Goal: Task Accomplishment & Management: Manage account settings

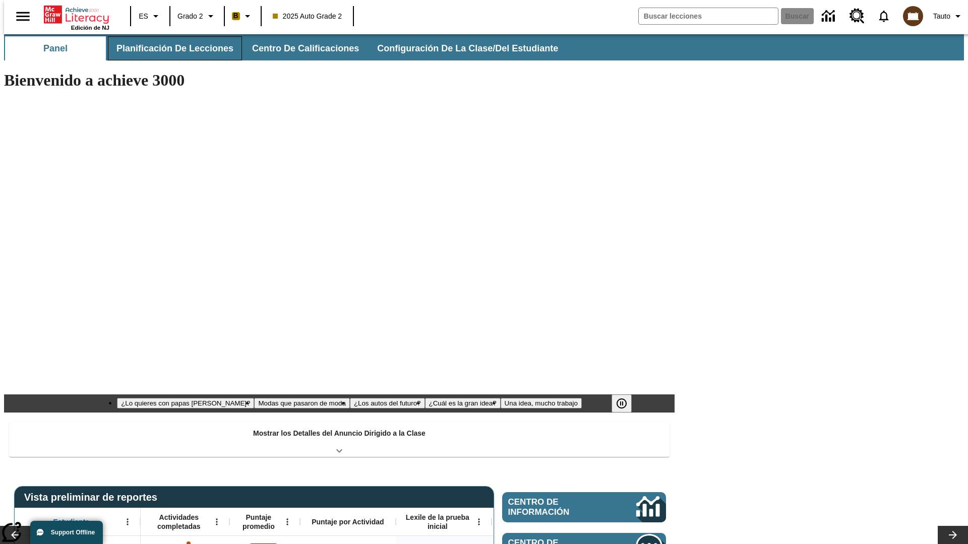
click at [169, 48] on button "Planificación de lecciones" at bounding box center [175, 48] width 134 height 24
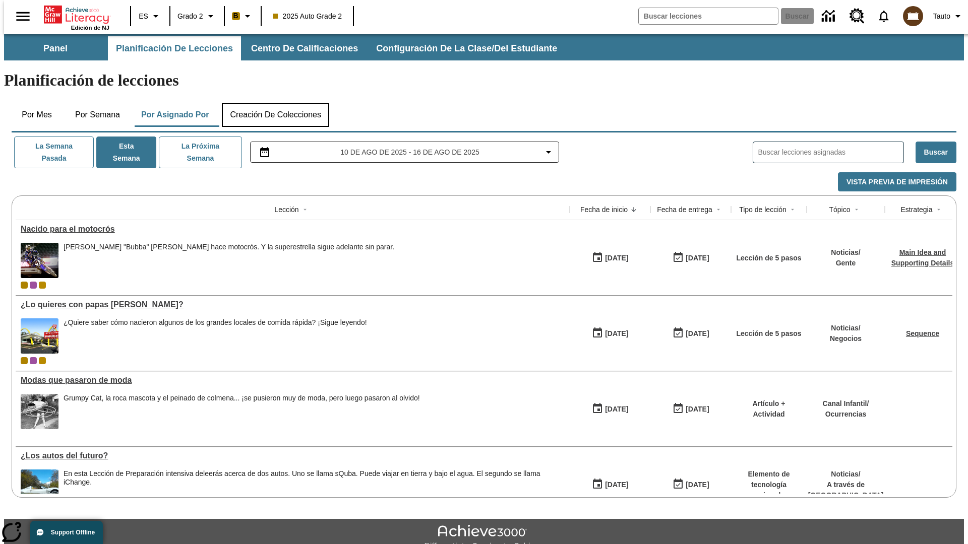
click at [275, 103] on button "Creación de colecciones" at bounding box center [275, 115] width 107 height 24
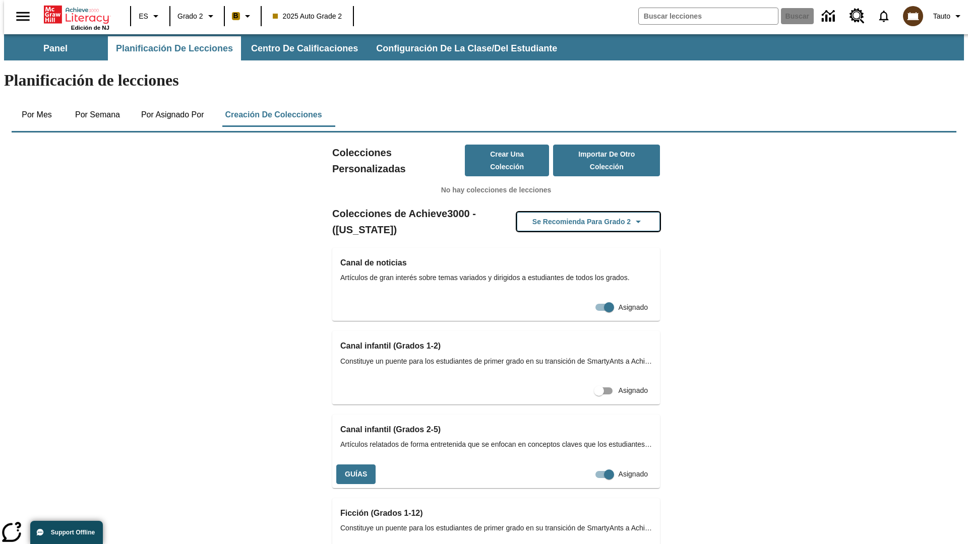
click at [572, 212] on button "Se recomienda para Grado 2" at bounding box center [588, 222] width 143 height 20
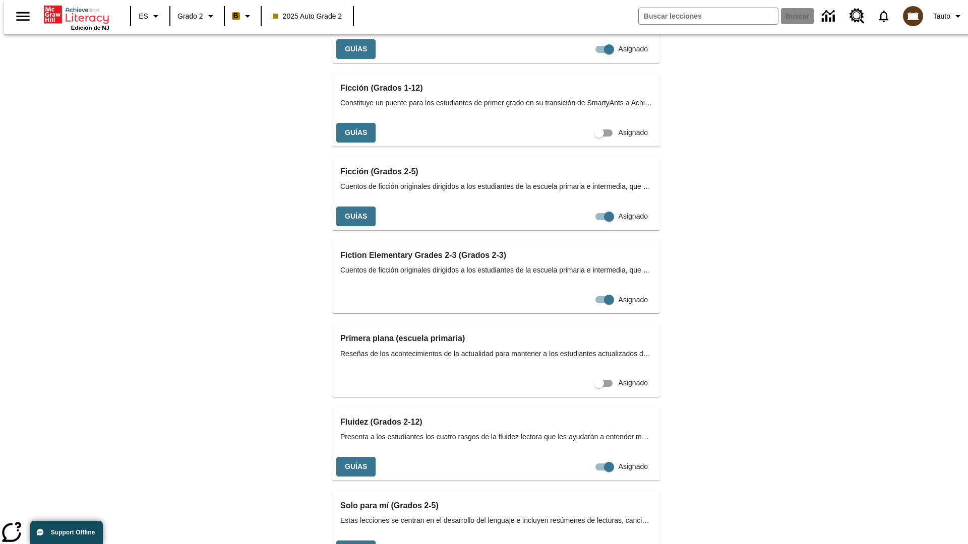
click at [580, 59] on input "Asignado" at bounding box center [608, 49] width 57 height 19
checkbox input "false"
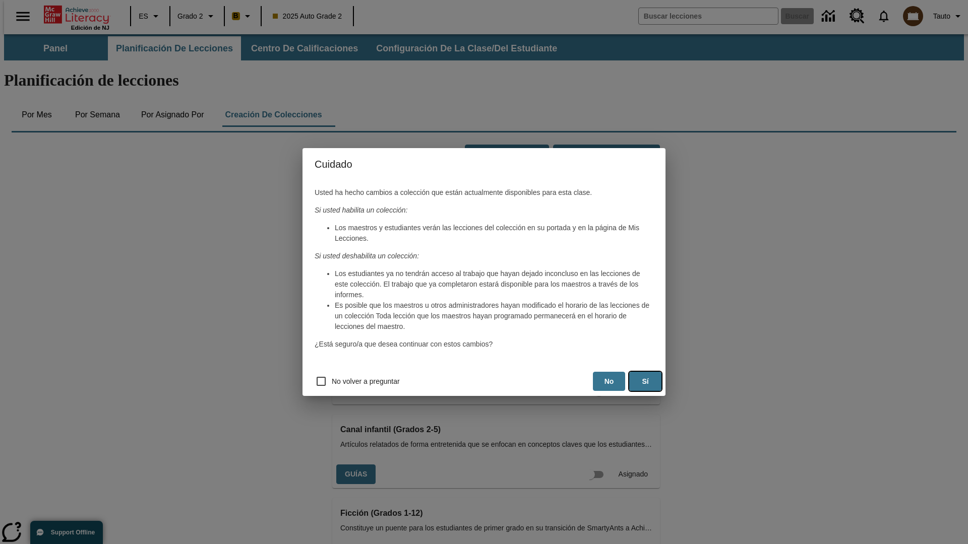
click at [645, 382] on button "Sí" at bounding box center [645, 382] width 32 height 20
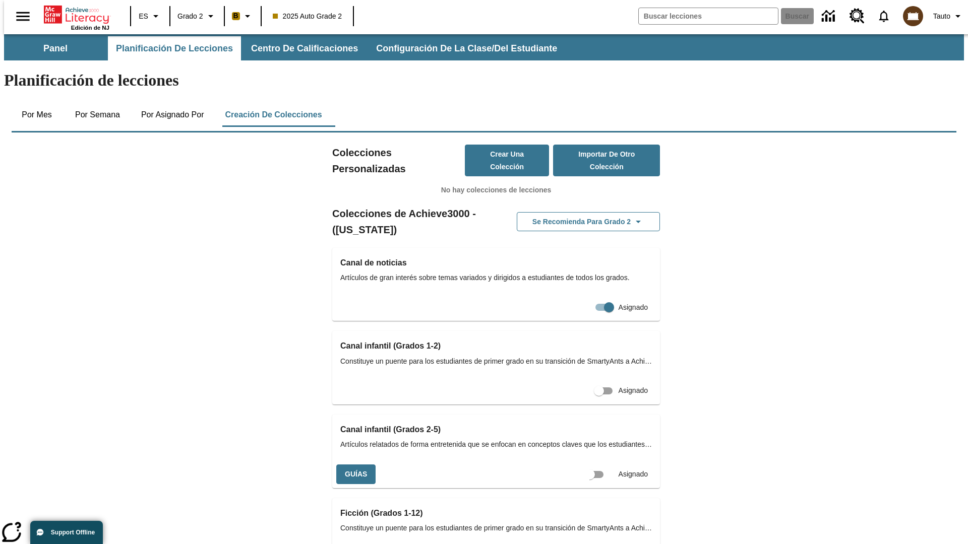
scroll to position [0, 9]
click at [581, 465] on input "Asignado" at bounding box center [598, 474] width 57 height 19
checkbox input "true"
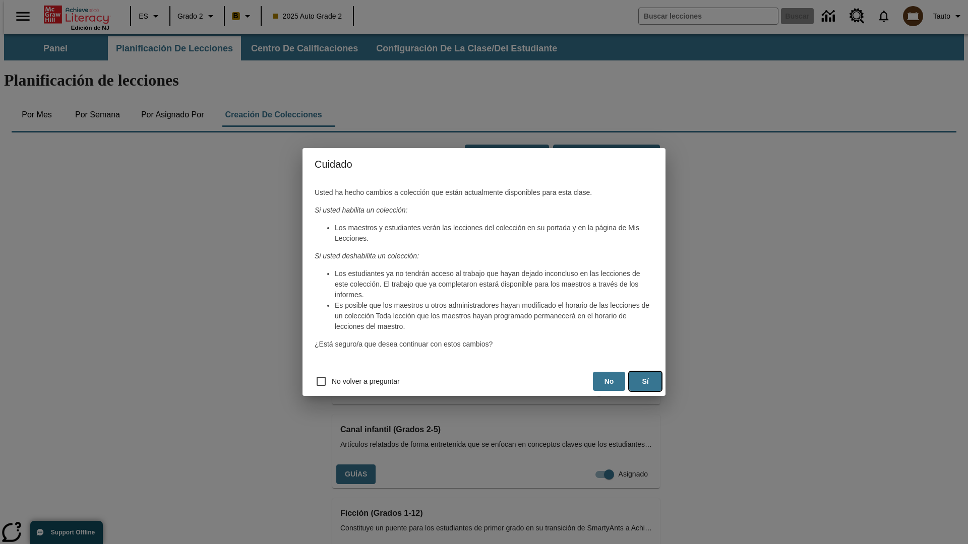
click at [645, 382] on button "Sí" at bounding box center [645, 382] width 32 height 20
